Goal: Task Accomplishment & Management: Manage account settings

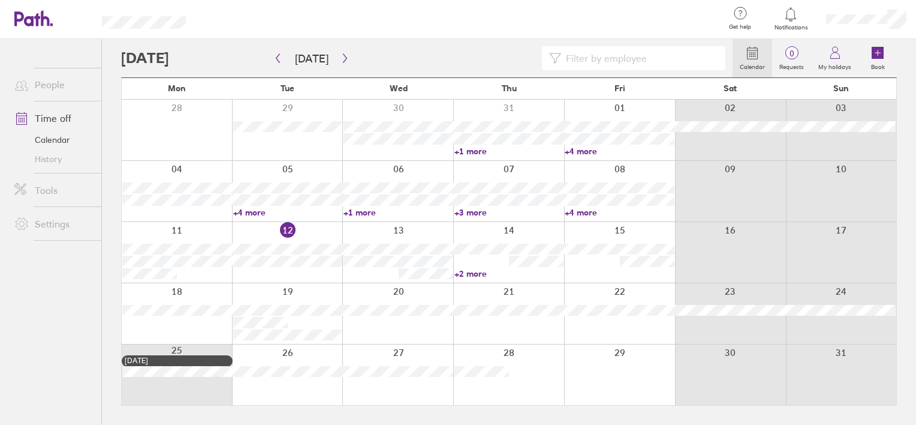
click at [363, 210] on link "+1 more" at bounding box center [399, 212] width 110 height 11
click at [413, 24] on div at bounding box center [460, 19] width 510 height 39
click at [398, 226] on div at bounding box center [397, 252] width 111 height 61
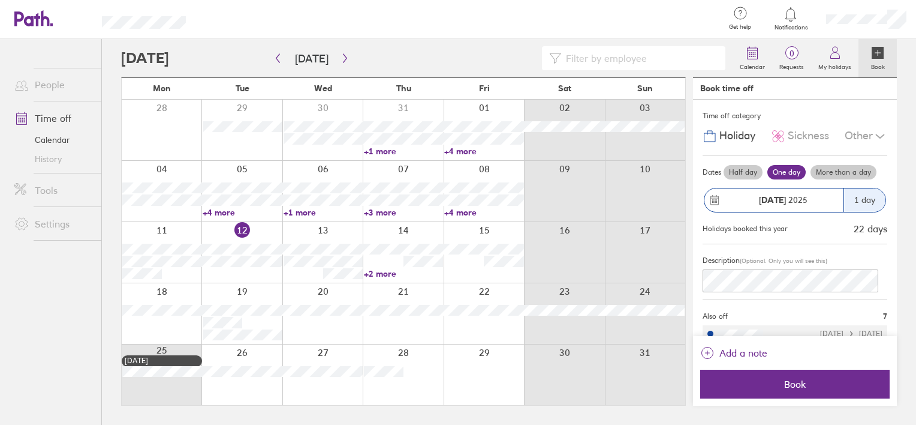
click at [298, 211] on link "+1 more" at bounding box center [323, 212] width 79 height 11
click at [418, 36] on div at bounding box center [460, 19] width 510 height 39
click at [372, 209] on link "+3 more" at bounding box center [403, 212] width 79 height 11
click at [293, 227] on div at bounding box center [322, 252] width 80 height 61
click at [295, 230] on div at bounding box center [322, 252] width 80 height 61
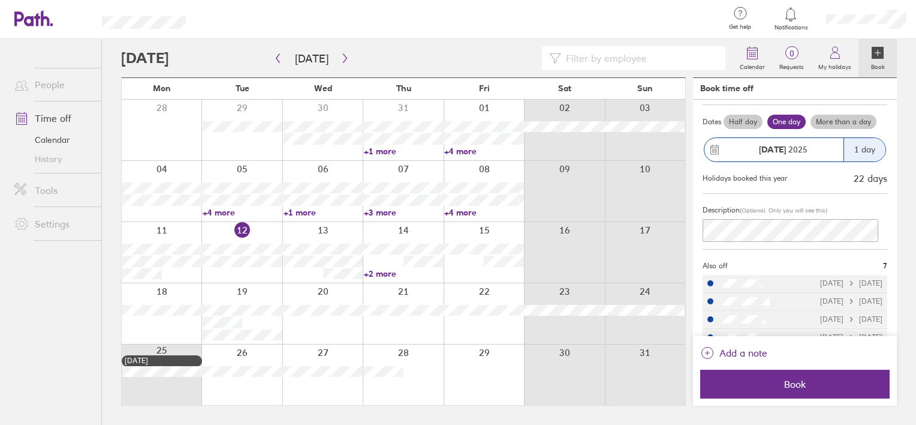
scroll to position [121, 0]
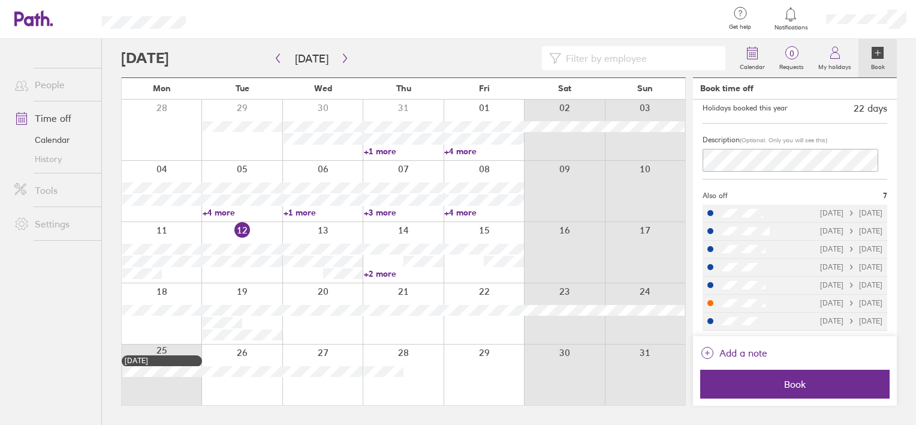
click at [383, 261] on div at bounding box center [403, 252] width 80 height 61
click at [290, 272] on div at bounding box center [322, 252] width 80 height 61
